Goal: Entertainment & Leisure: Consume media (video, audio)

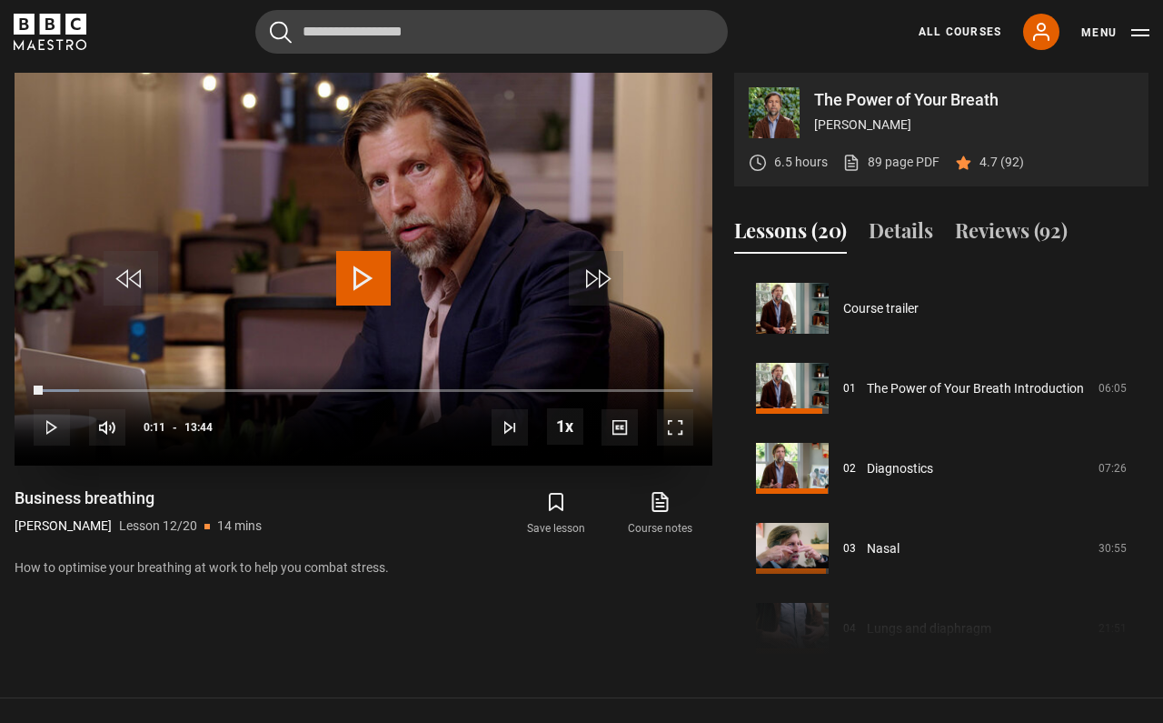
scroll to position [960, 0]
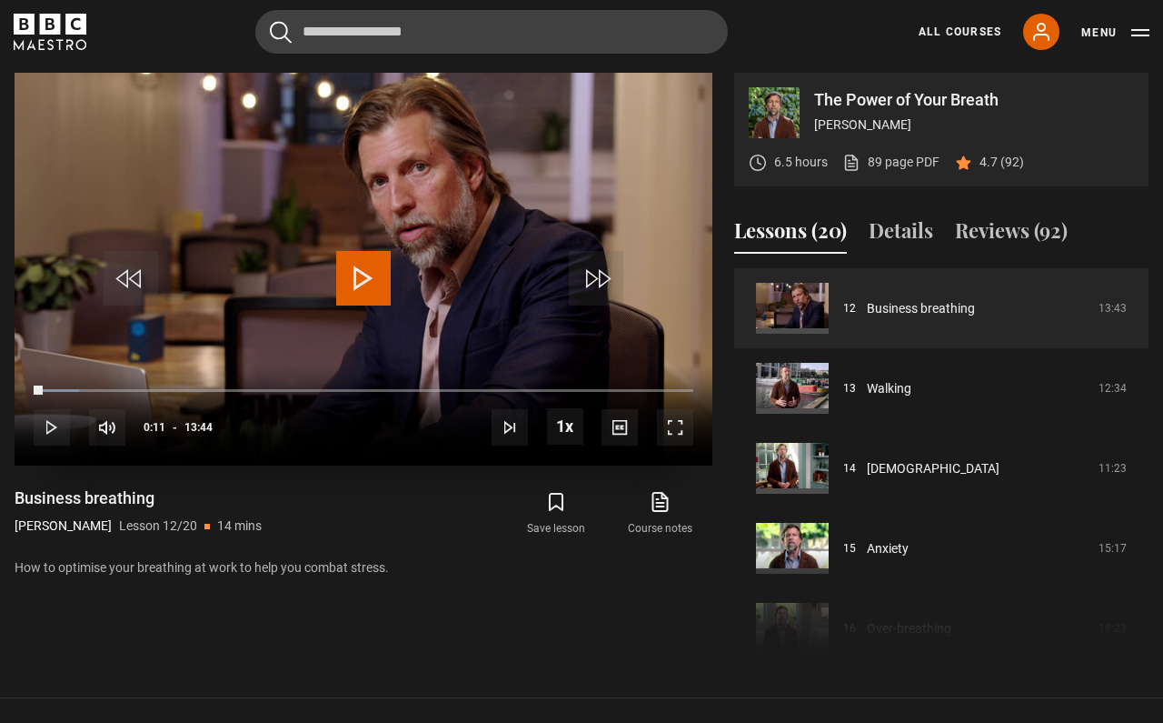
click at [366, 285] on span "Video Player" at bounding box center [363, 278] width 55 height 55
click at [601, 289] on span "Video Player" at bounding box center [596, 278] width 55 height 55
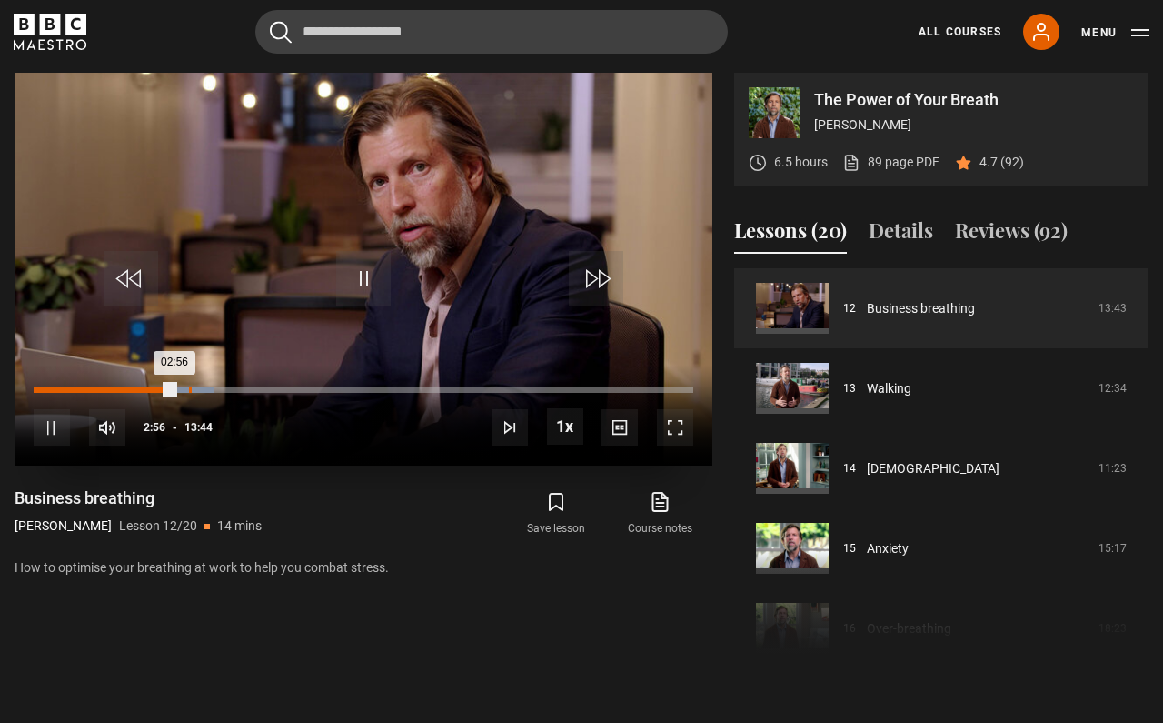
click at [189, 388] on div "03:14" at bounding box center [190, 389] width 3 height 5
click at [213, 388] on div "03:42" at bounding box center [213, 389] width 3 height 5
click at [267, 389] on div "Loaded : 38.20% 04:51 04:29" at bounding box center [364, 389] width 660 height 5
click at [614, 276] on span "Video Player" at bounding box center [596, 278] width 55 height 55
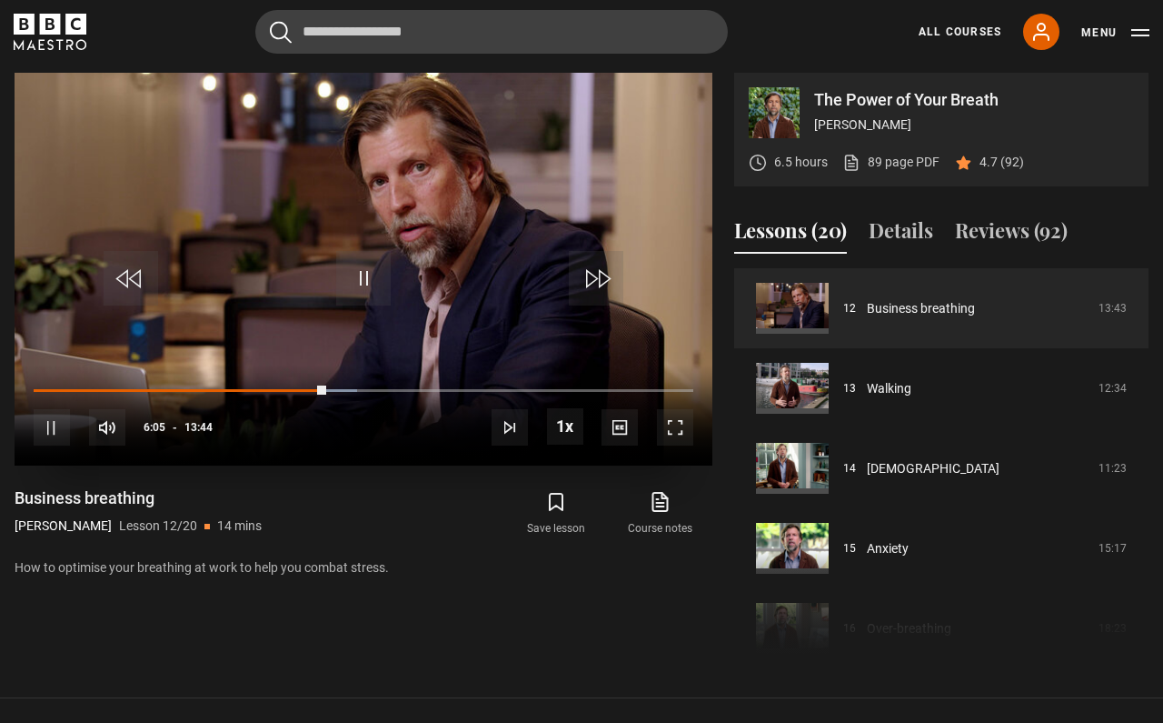
click at [614, 276] on span "Video Player" at bounding box center [596, 278] width 55 height 55
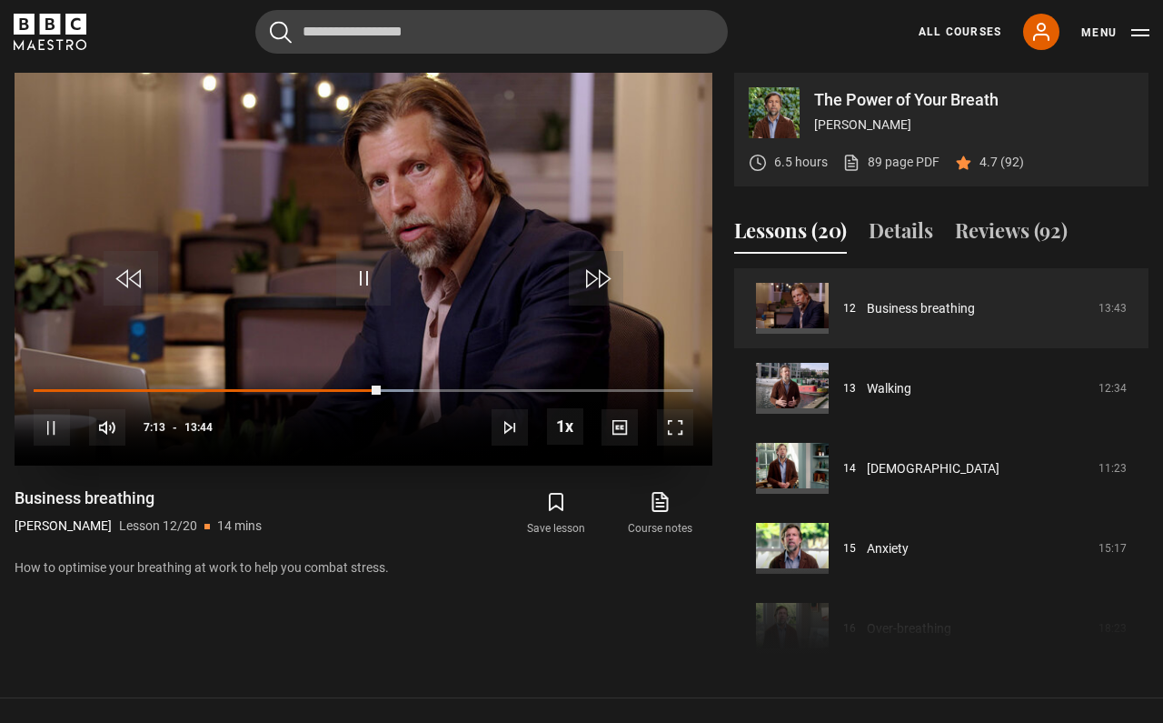
click at [614, 276] on span "Video Player" at bounding box center [596, 278] width 55 height 55
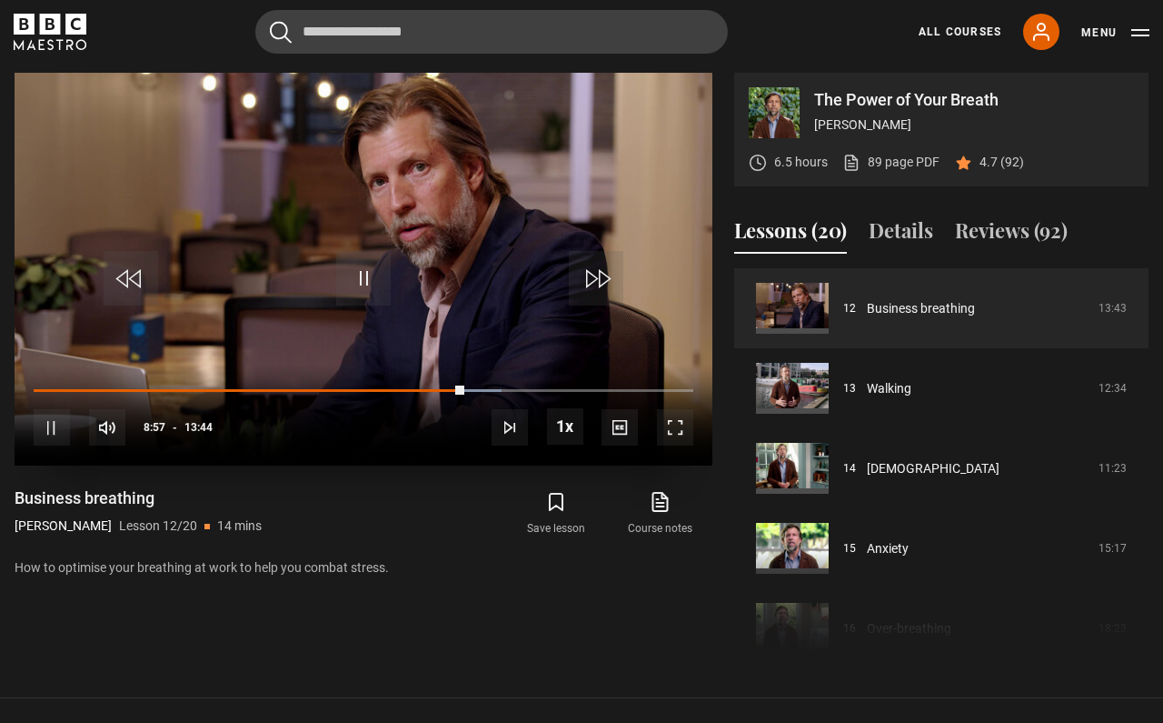
click at [614, 276] on span "Video Player" at bounding box center [596, 278] width 55 height 55
click at [366, 385] on div "10s Skip Back 10 seconds Pause 10s Skip Forward 10 seconds Loaded : 91.61% 07:4…" at bounding box center [364, 414] width 698 height 101
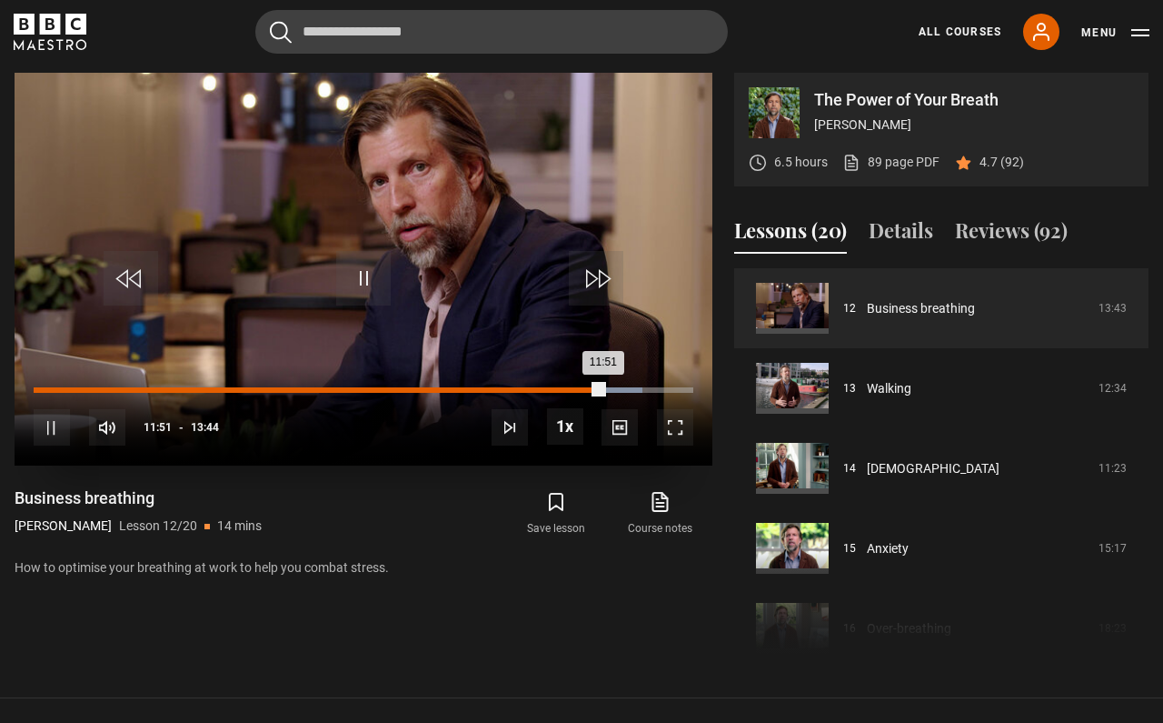
click at [366, 389] on div "06:55" at bounding box center [367, 389] width 3 height 5
click at [392, 392] on div "07:27" at bounding box center [393, 389] width 3 height 5
click at [416, 392] on div "07:56" at bounding box center [416, 389] width 3 height 5
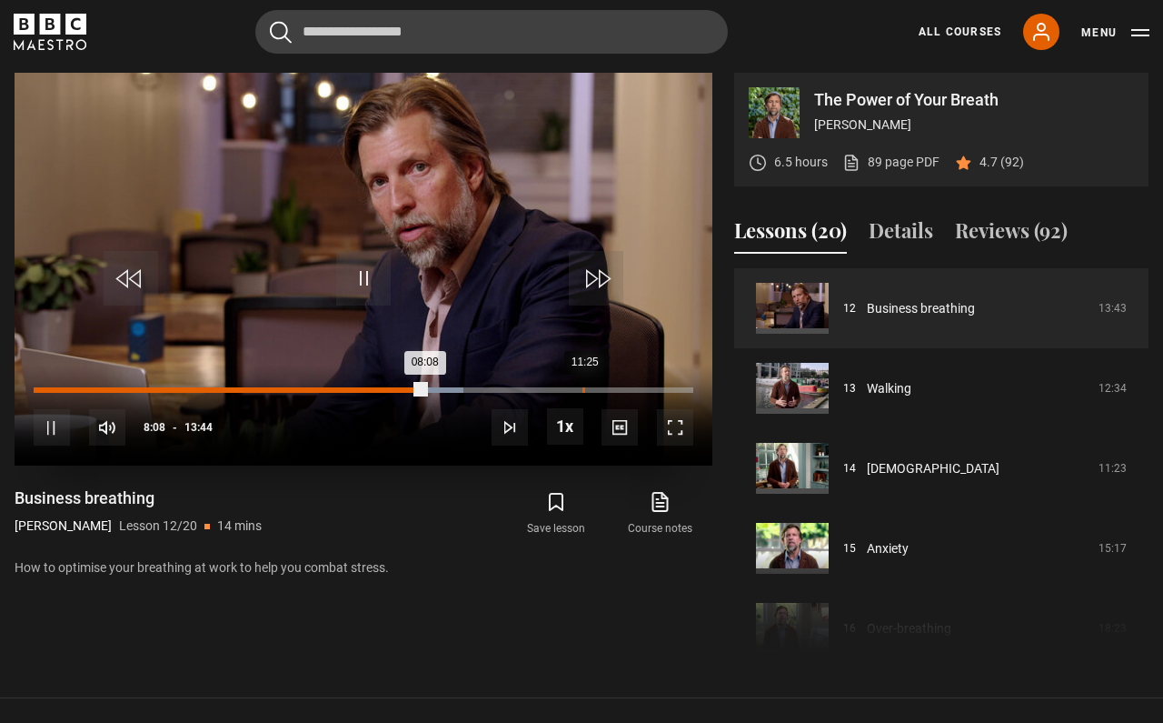
click at [583, 390] on div "11:25" at bounding box center [584, 389] width 3 height 5
click at [606, 277] on span "Video Player" at bounding box center [596, 278] width 55 height 55
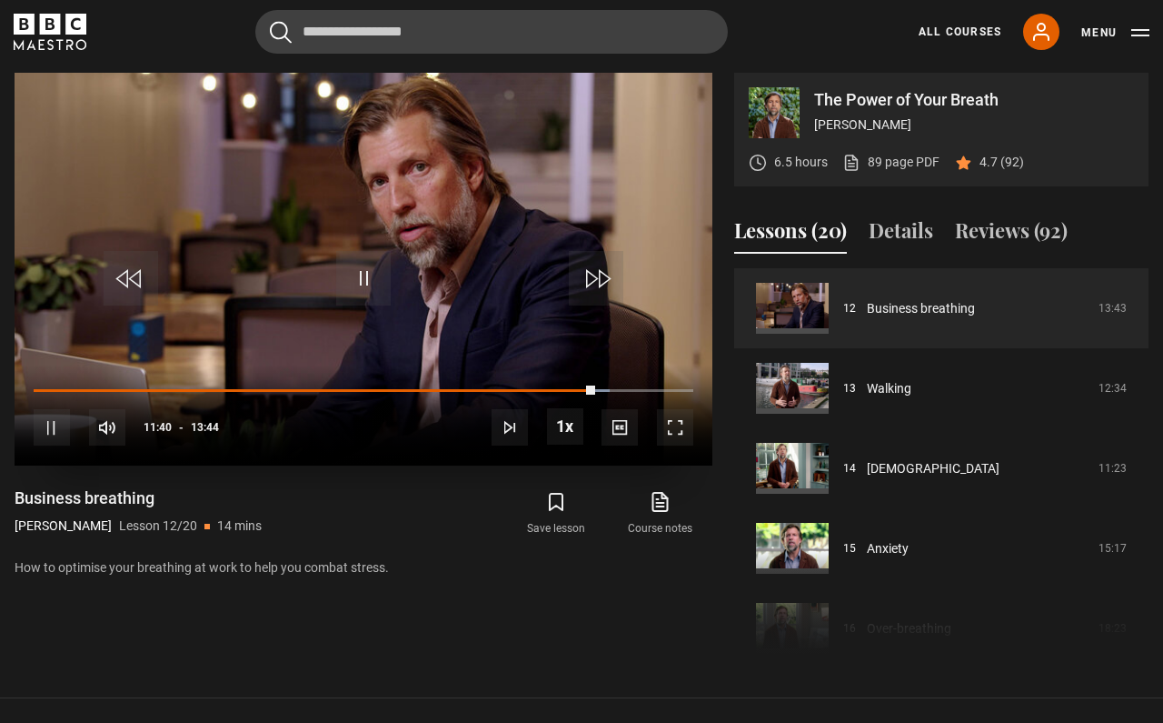
click at [606, 277] on span "Video Player" at bounding box center [596, 278] width 55 height 55
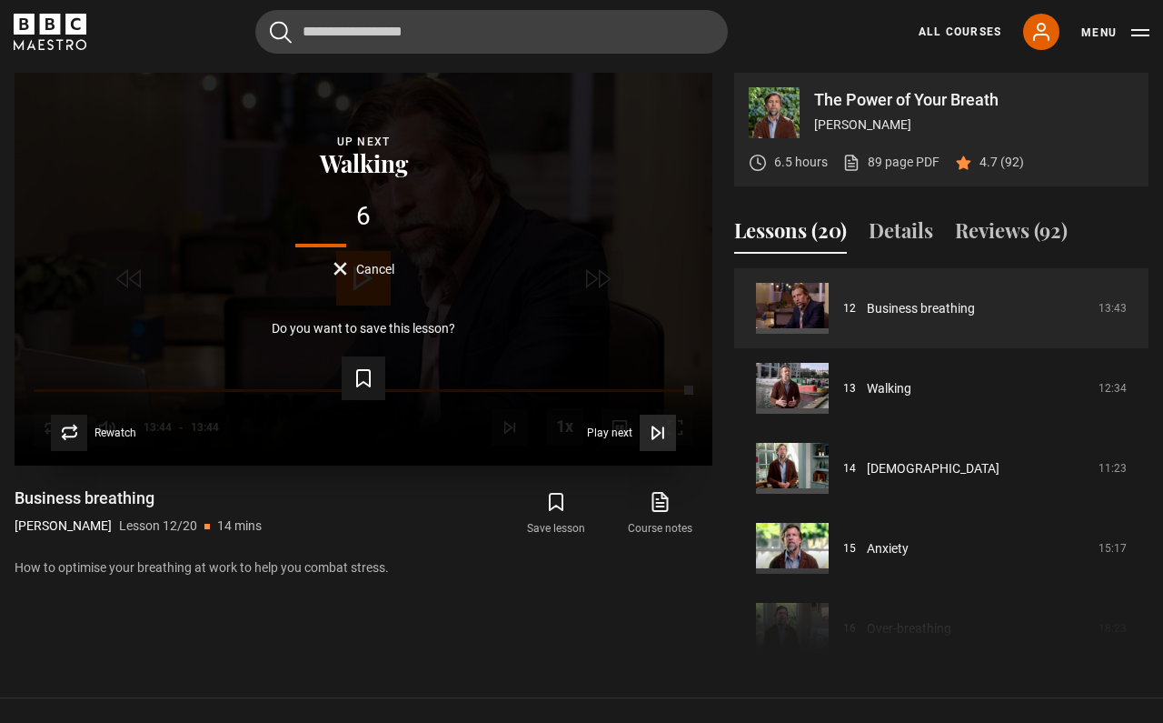
click at [614, 432] on span "Play next" at bounding box center [609, 432] width 45 height 11
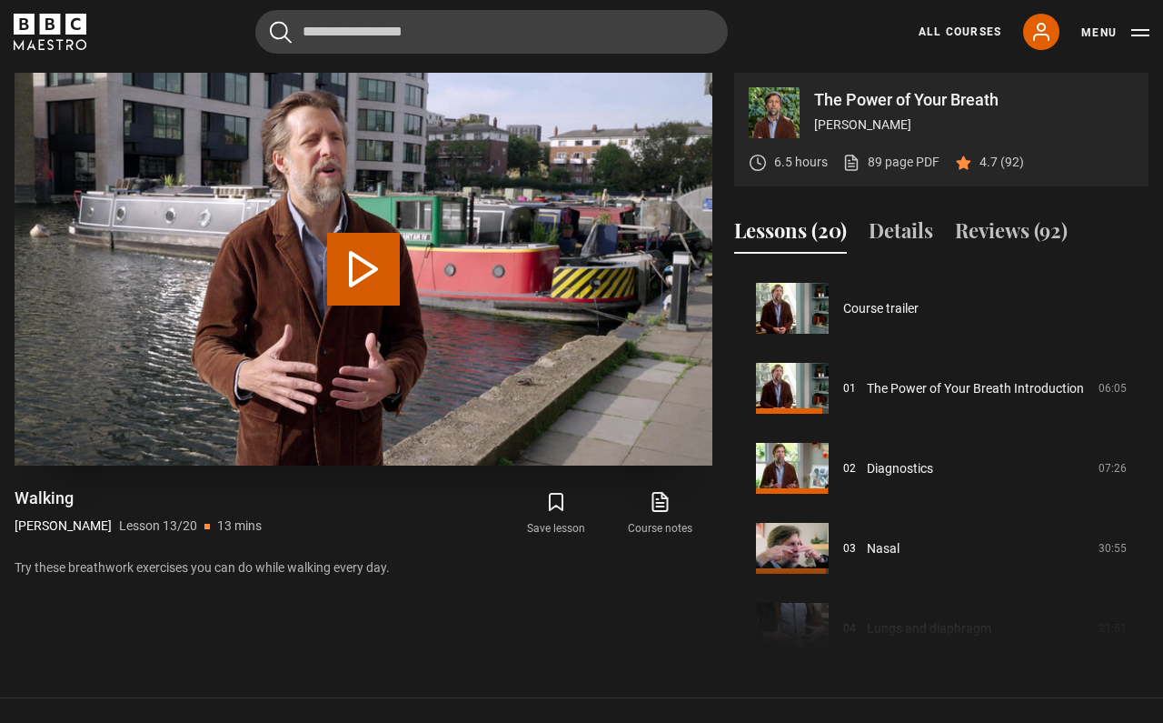
scroll to position [960, 0]
